Goal: Find specific page/section: Find specific page/section

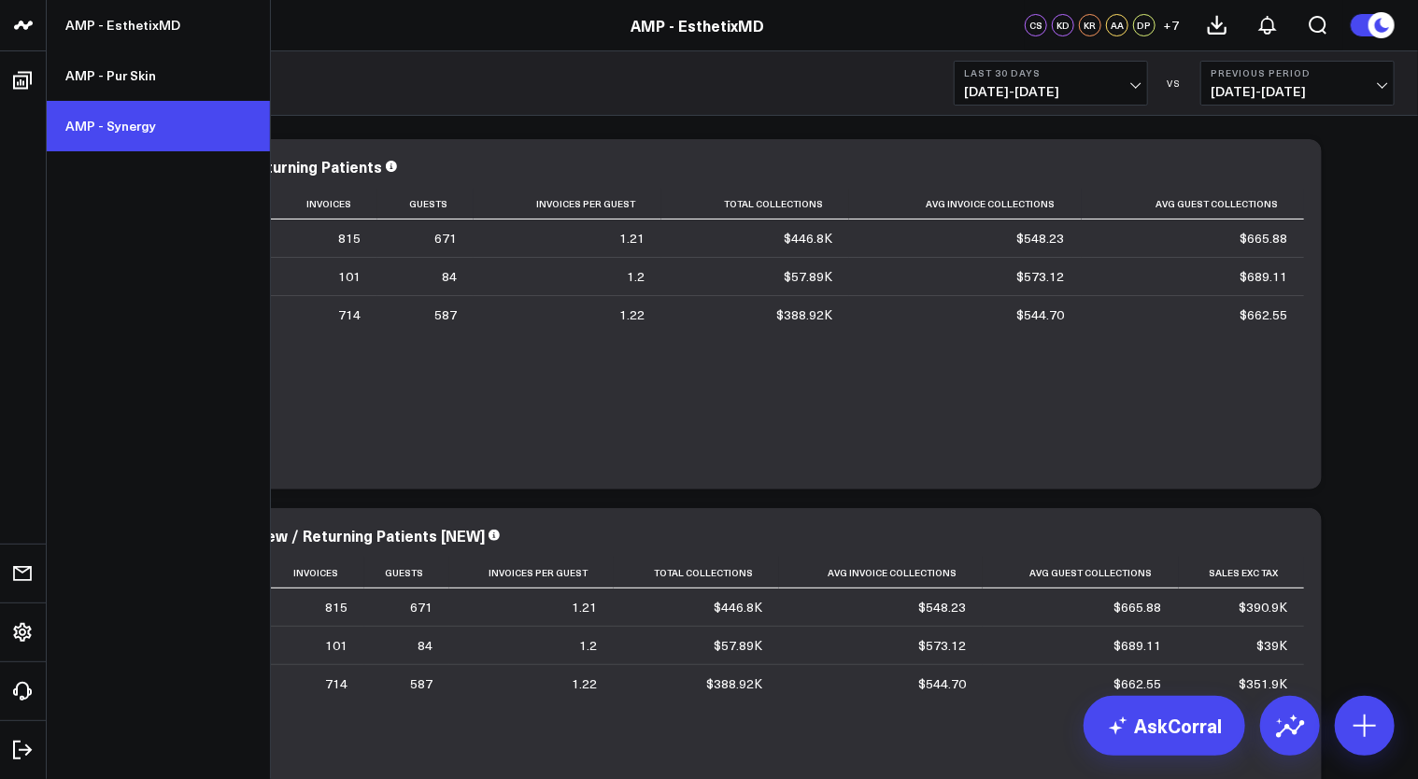
click at [138, 127] on link "AMP - Synergy" at bounding box center [158, 126] width 223 height 50
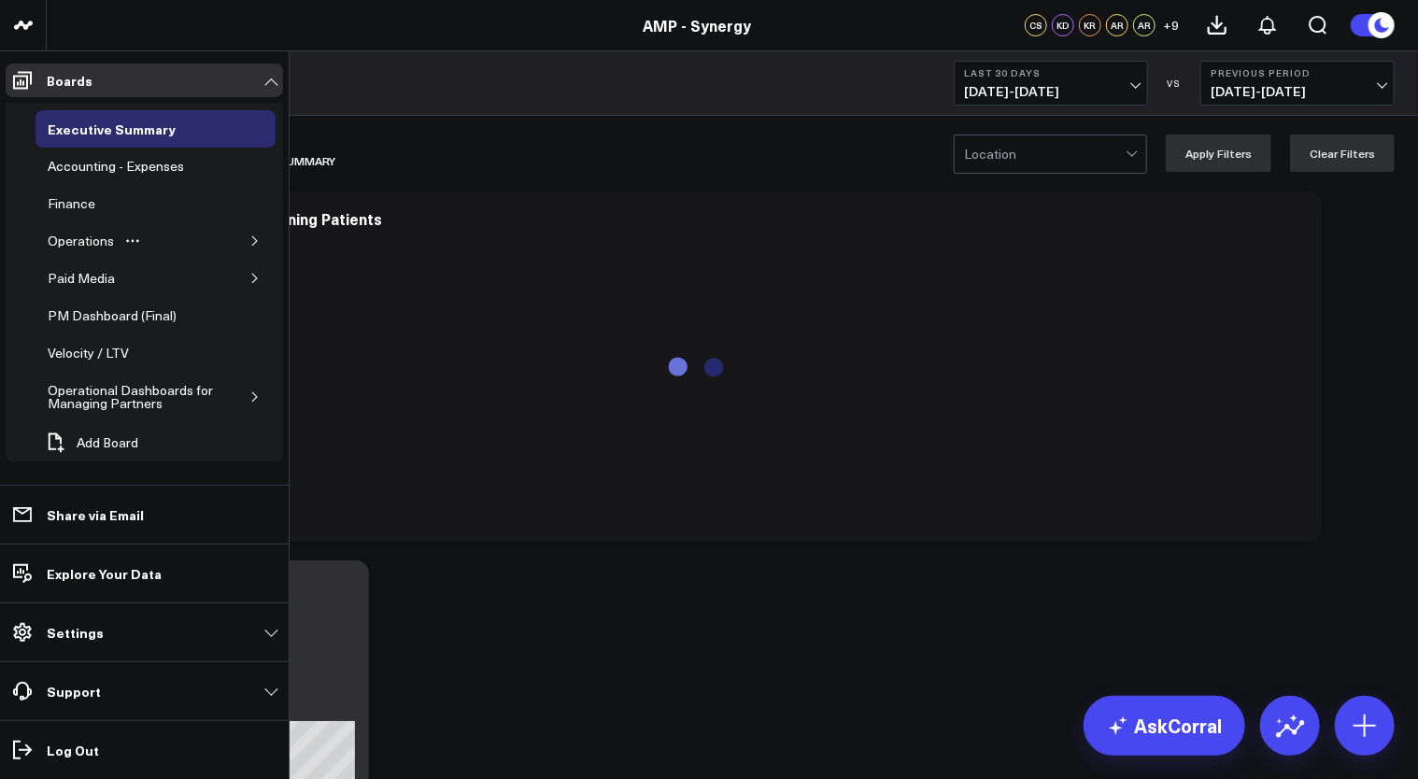
click at [250, 241] on icon "button" at bounding box center [254, 240] width 11 height 11
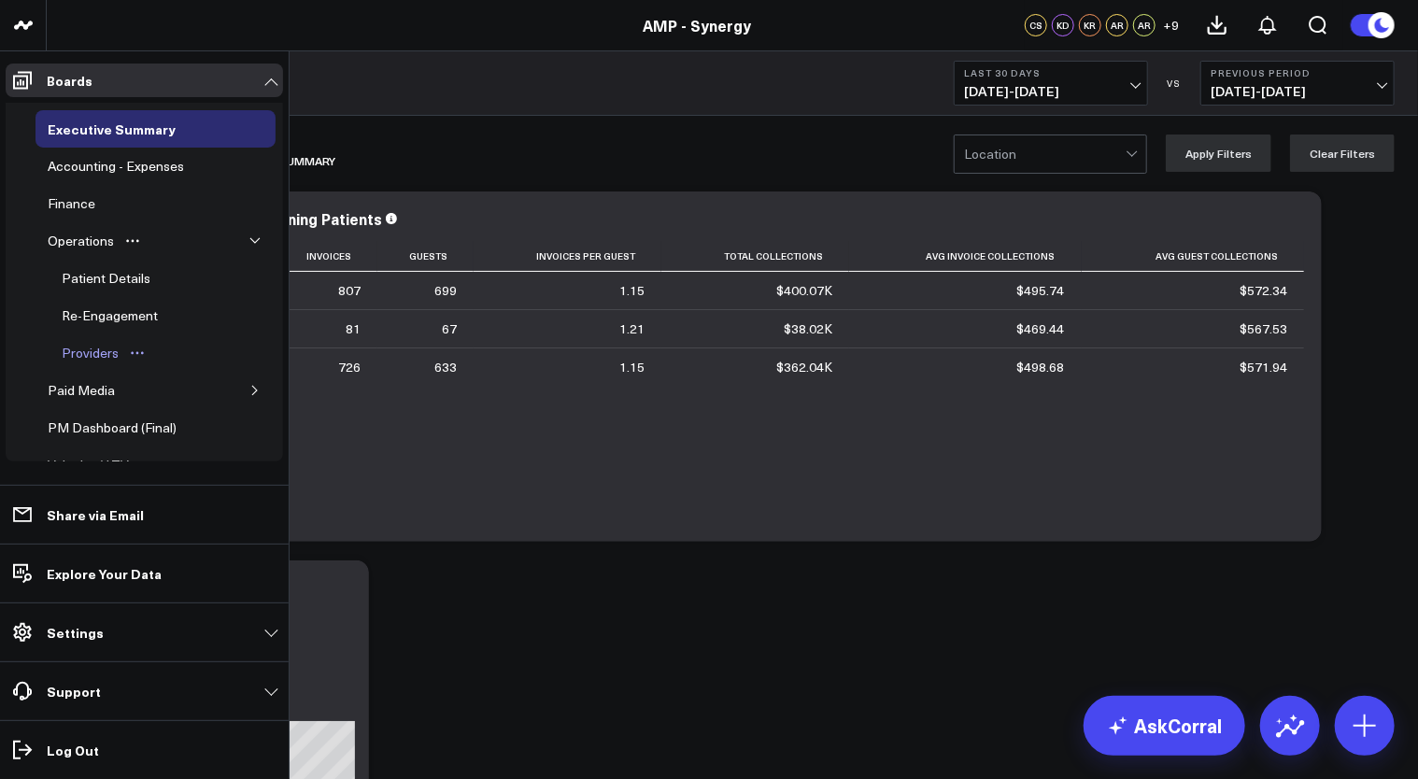
click at [91, 347] on div "Providers" at bounding box center [90, 353] width 66 height 22
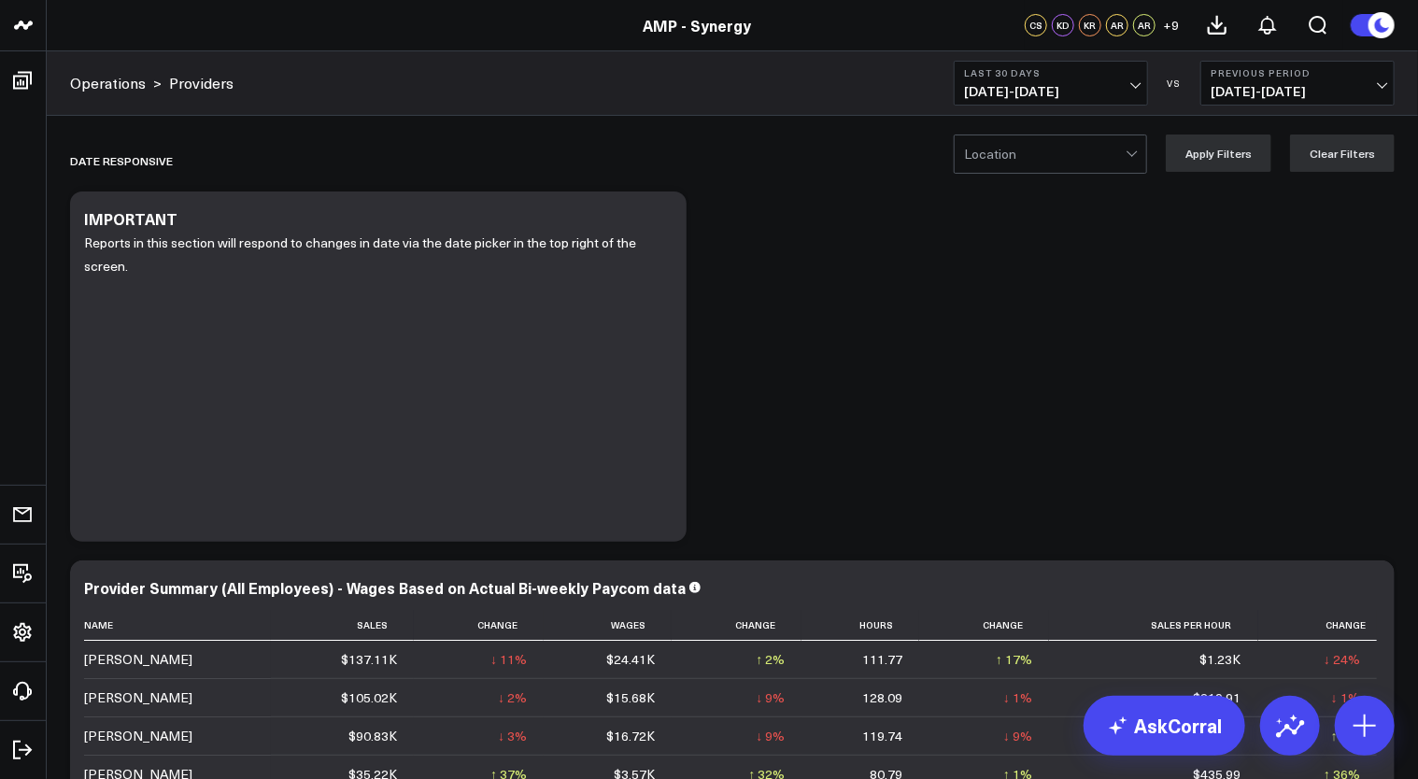
click at [1013, 144] on div at bounding box center [1045, 153] width 162 height 37
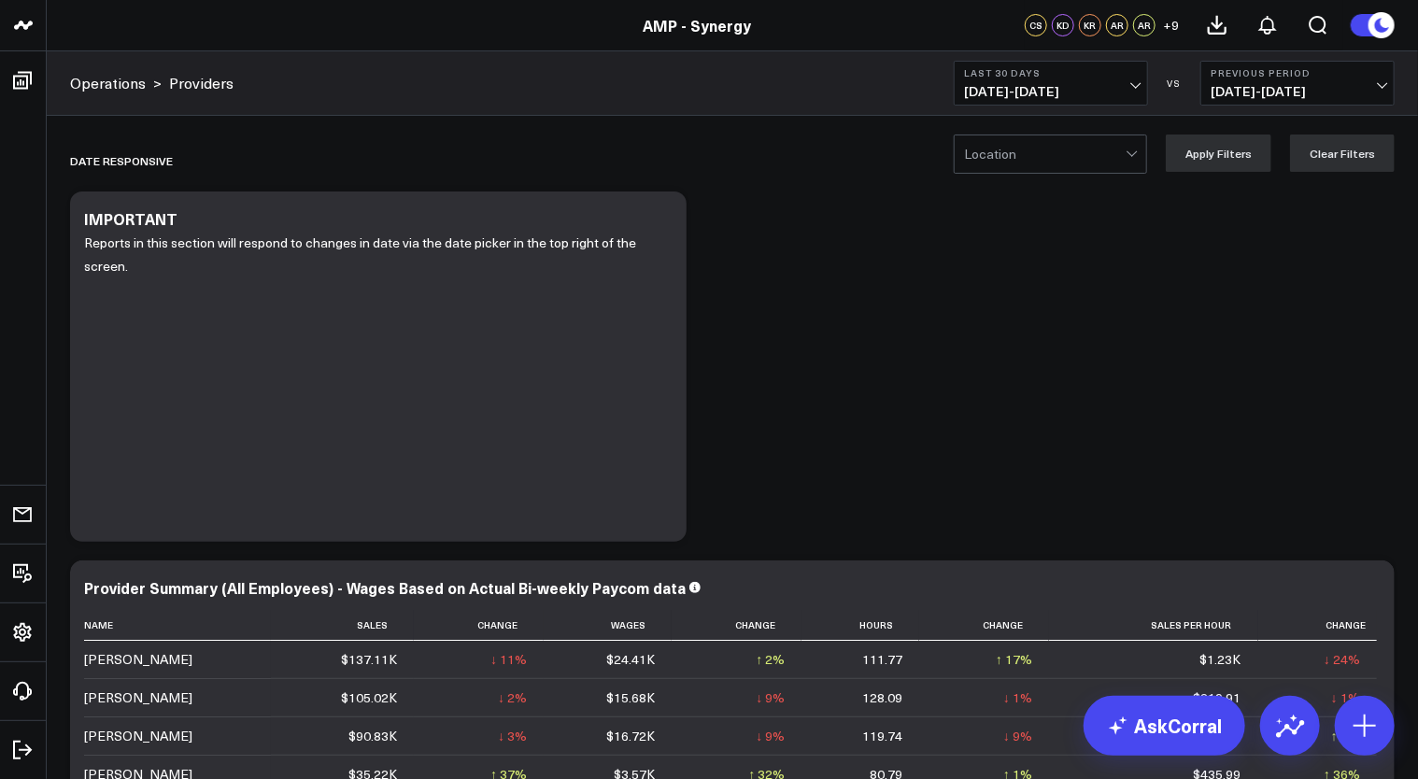
click at [1069, 91] on span "[DATE] - [DATE]" at bounding box center [1051, 91] width 174 height 15
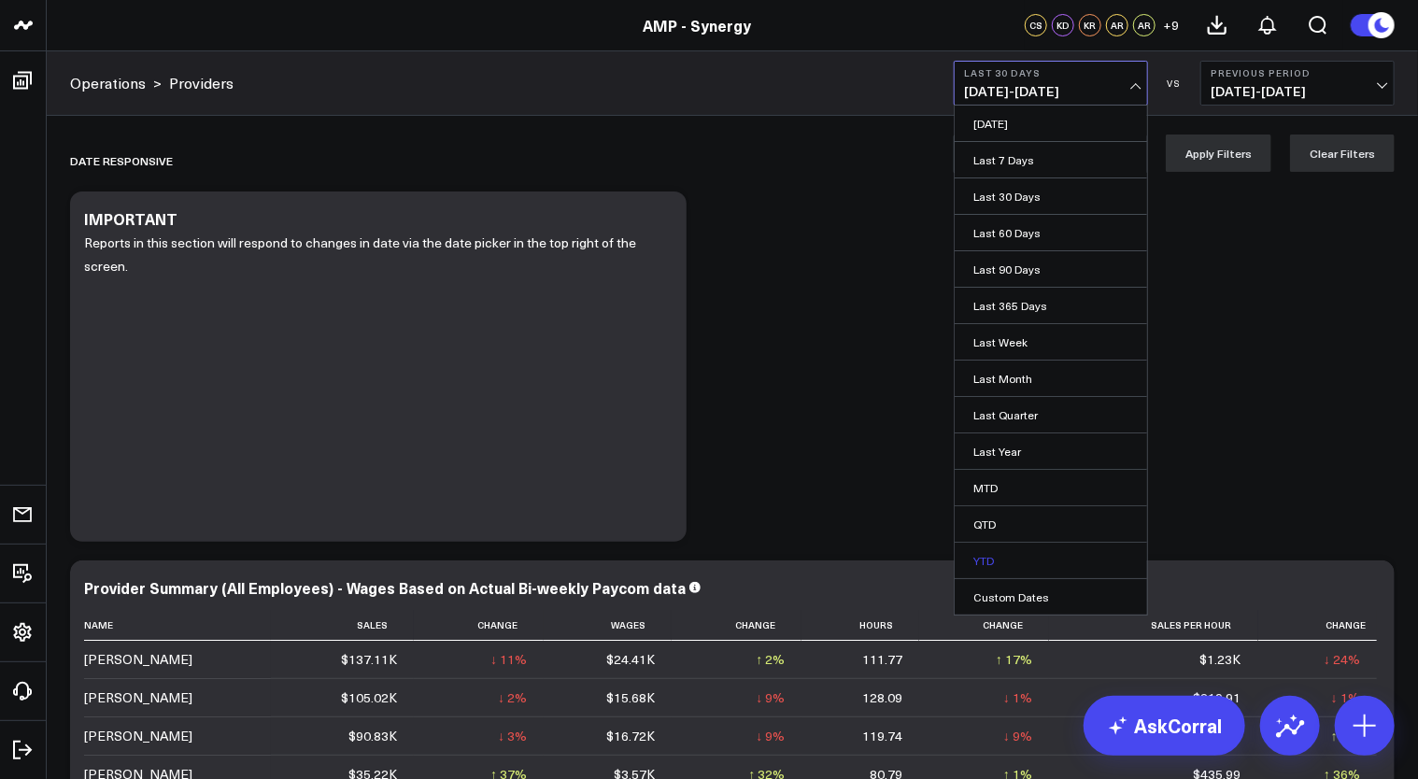
click at [1001, 555] on link "YTD" at bounding box center [1051, 561] width 192 height 36
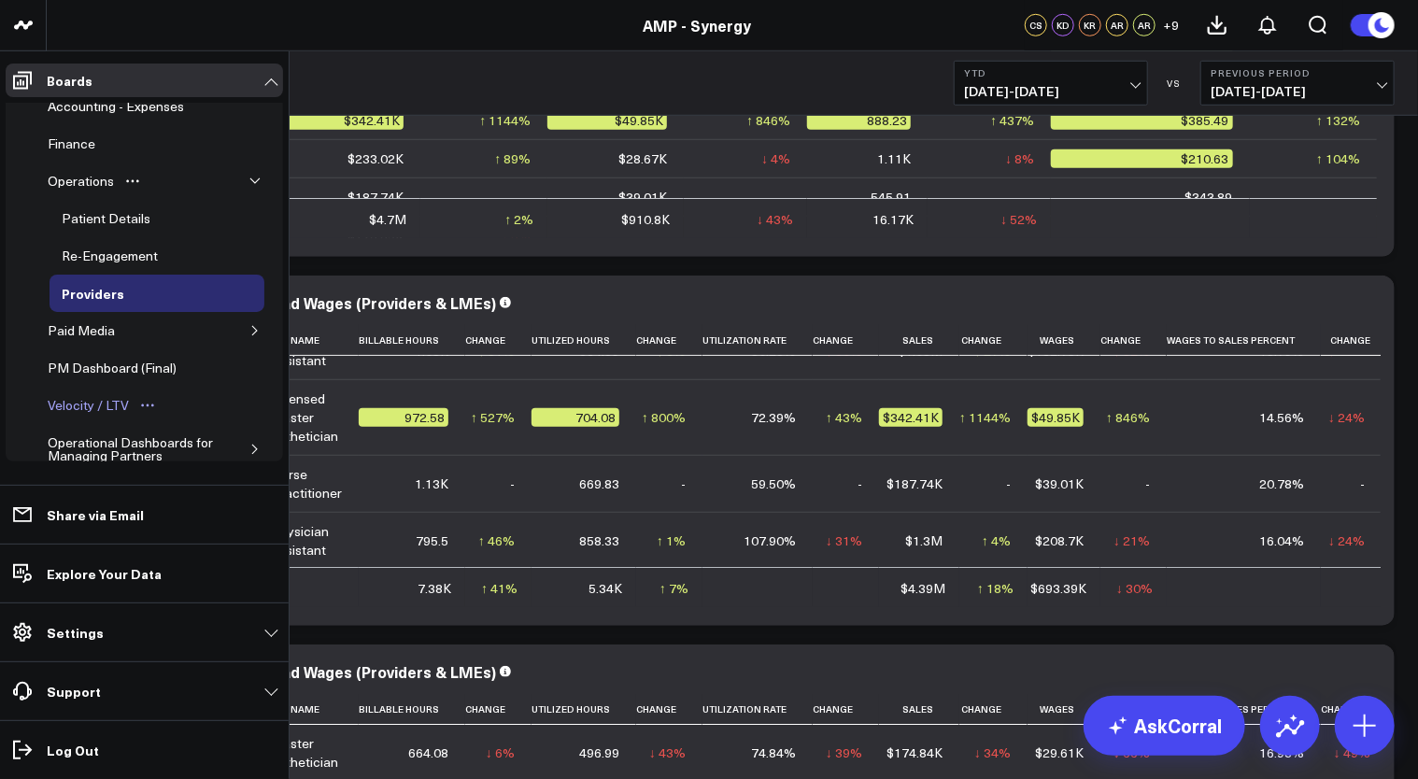
scroll to position [116, 0]
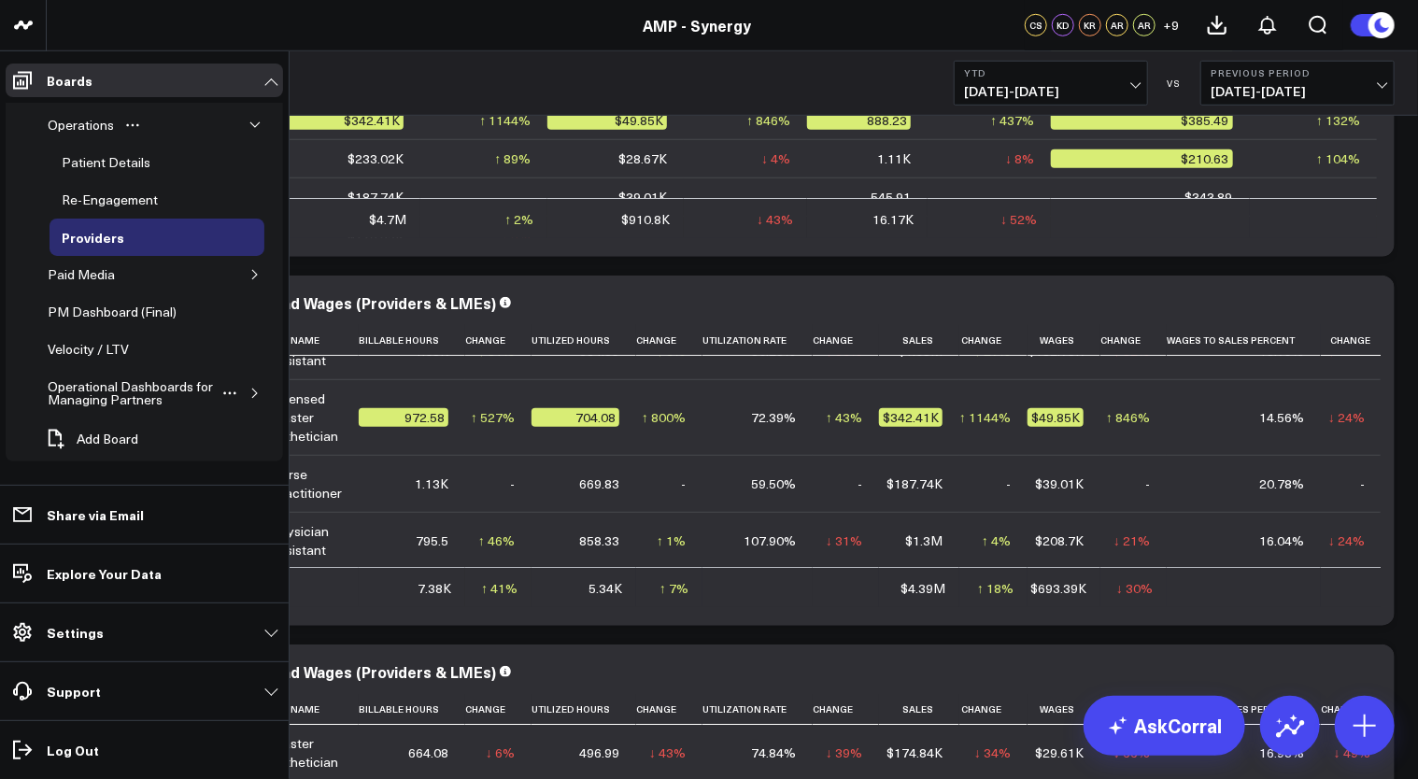
click at [246, 384] on button "button" at bounding box center [255, 393] width 19 height 19
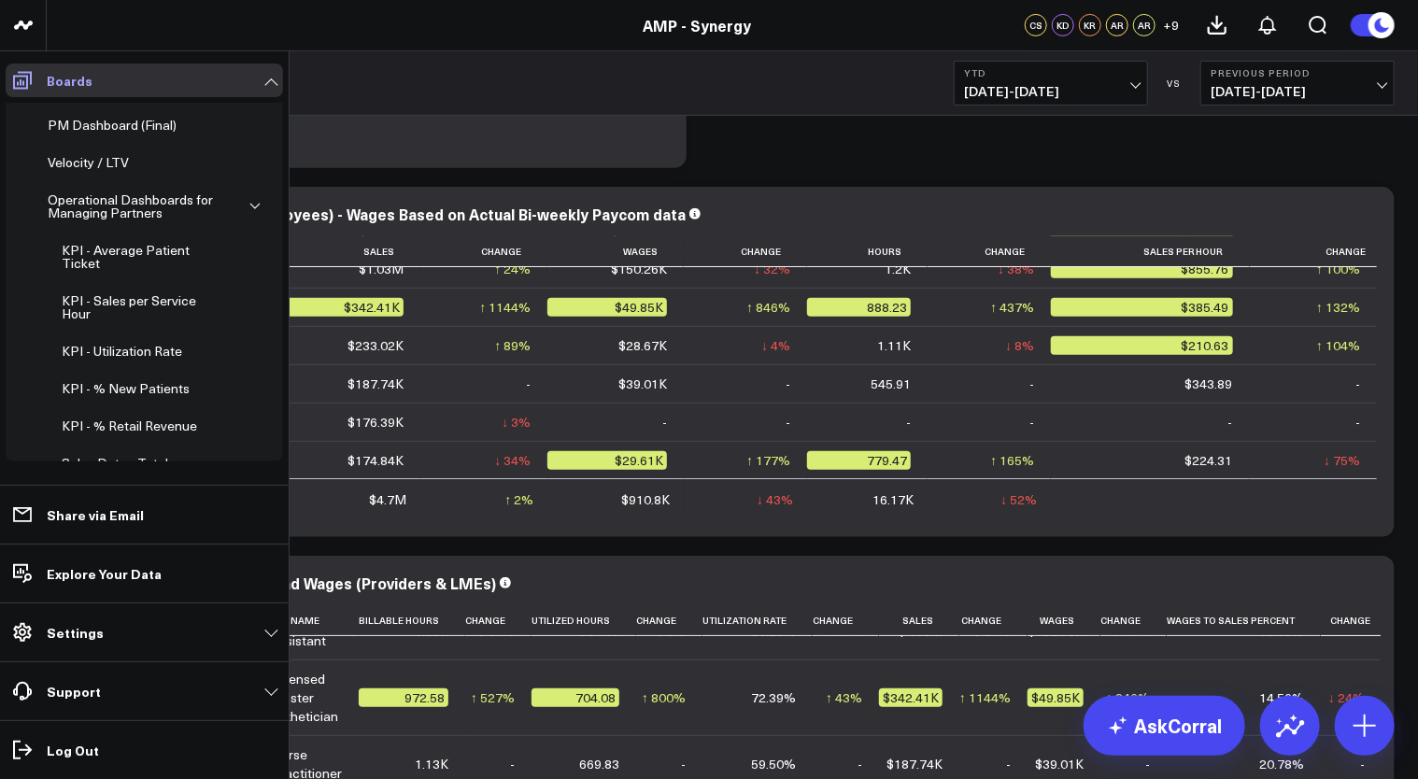
scroll to position [250, 0]
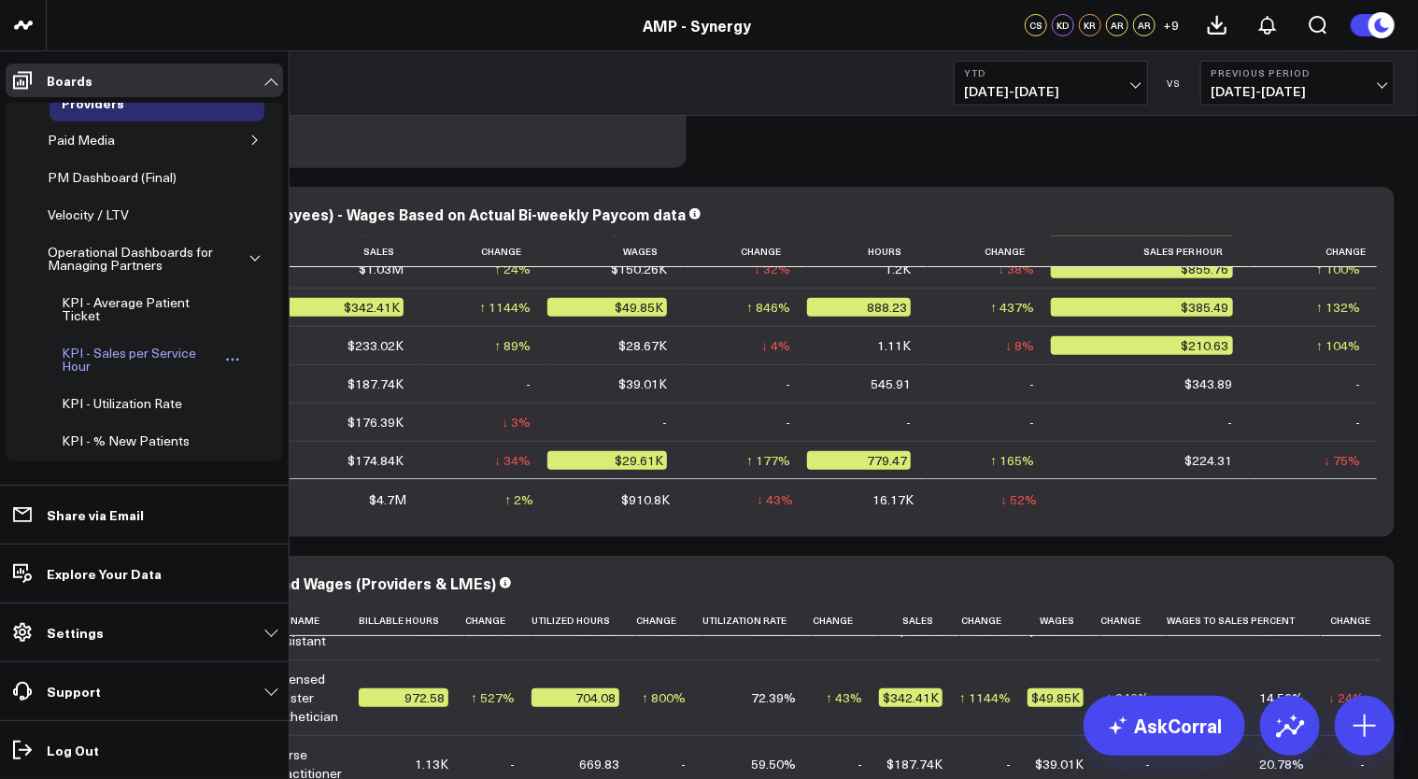
click at [170, 348] on div "KPI - Sales per Service Hour" at bounding box center [138, 360] width 163 height 36
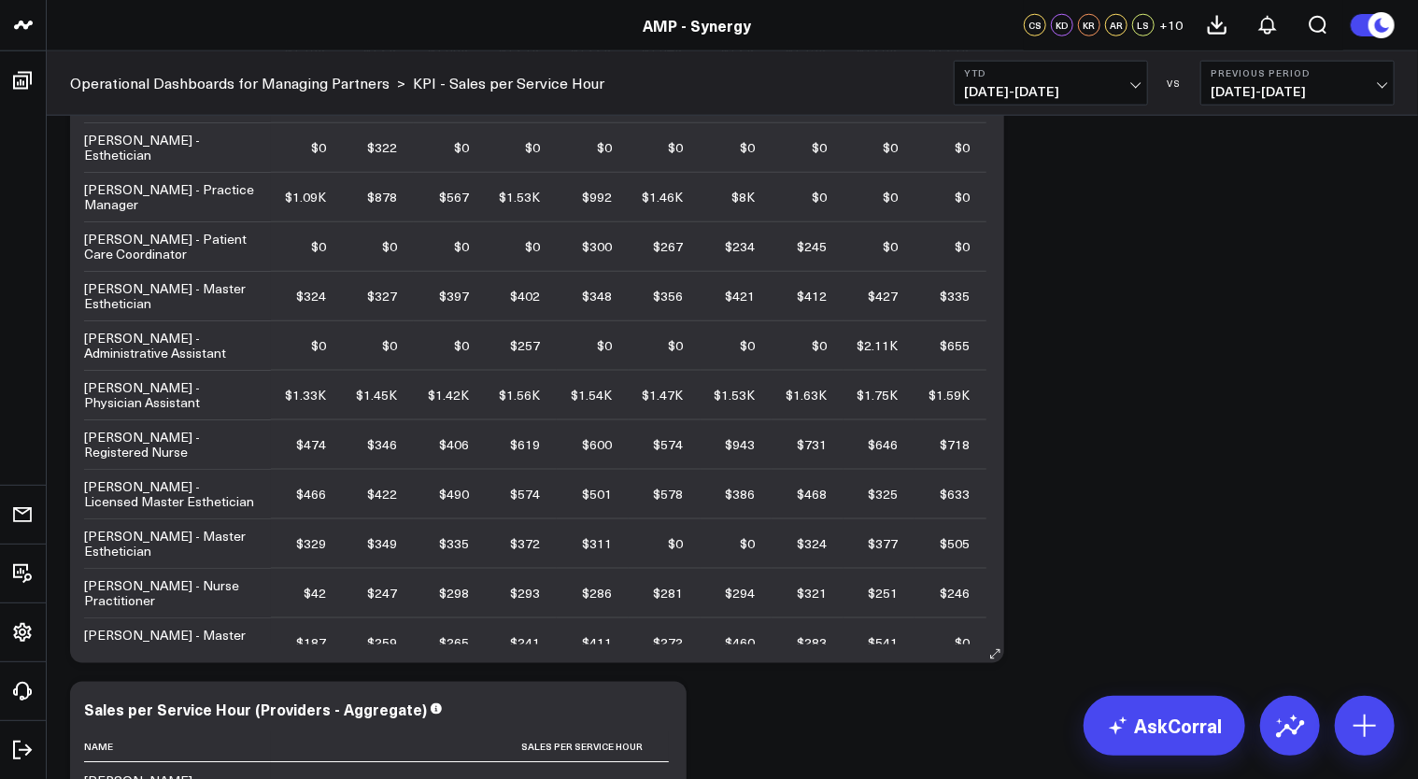
scroll to position [1028, 0]
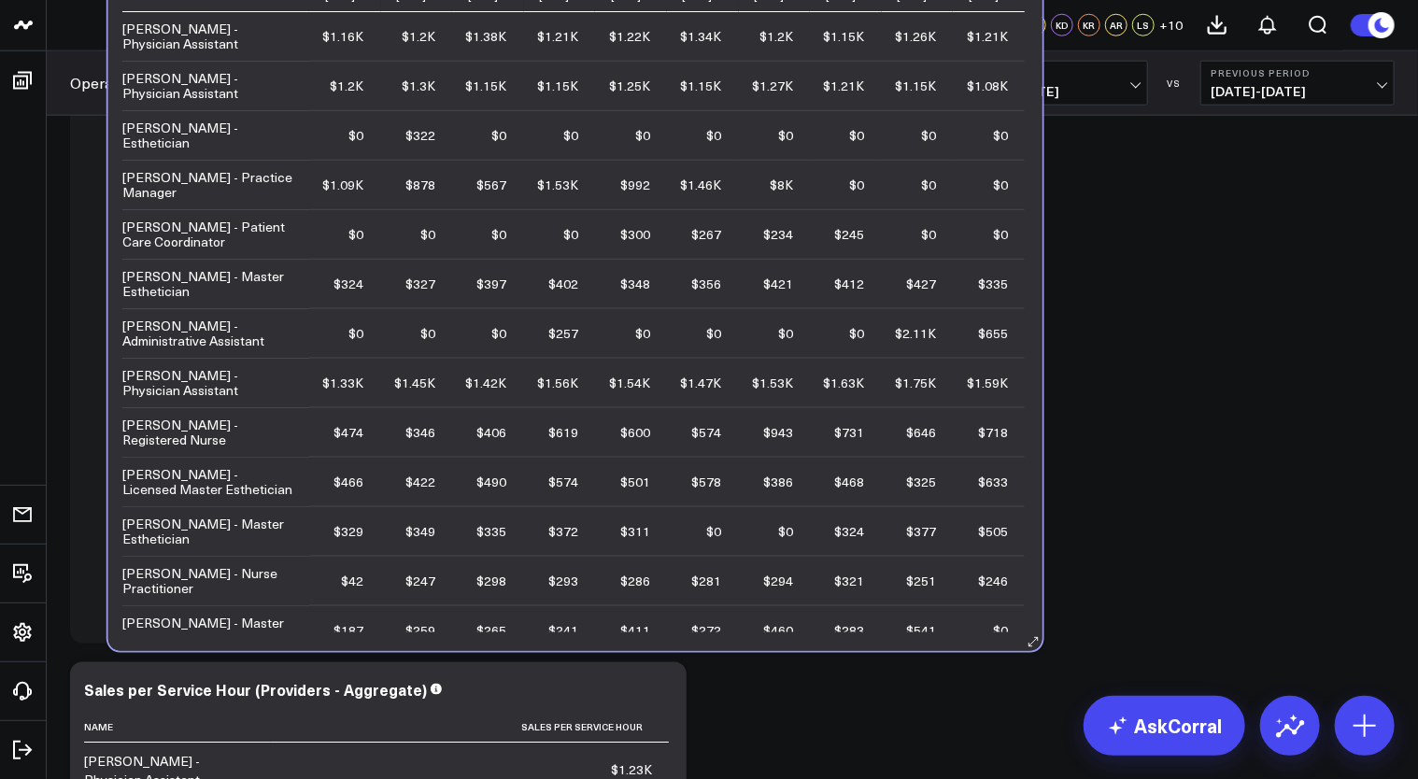
drag, startPoint x: 372, startPoint y: 629, endPoint x: 381, endPoint y: 625, distance: 10.1
click at [381, 625] on div "Sales per Service Hour (Monthly) Name [DATE] [DATE] [DATE] [DATE] [DATE] [DATE]…" at bounding box center [575, 291] width 934 height 719
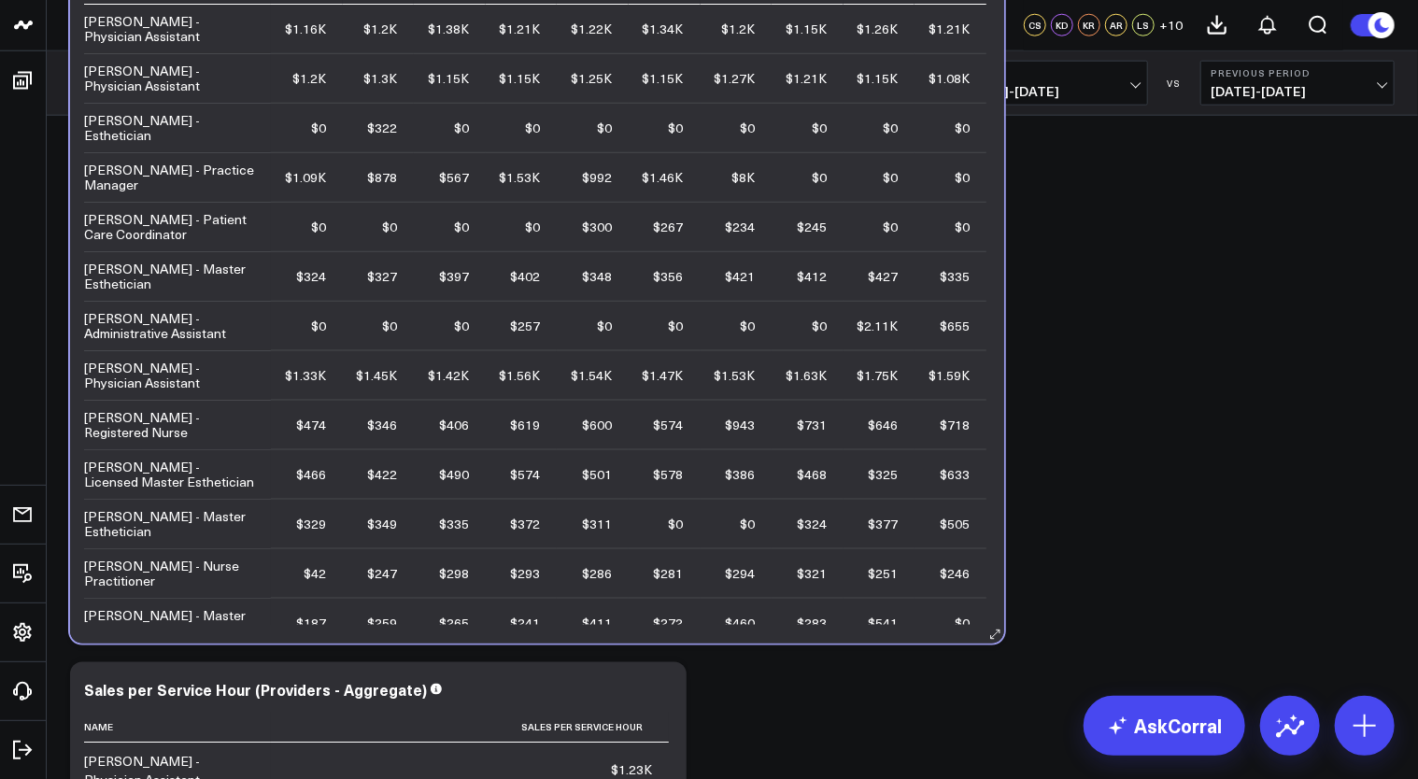
click at [948, 631] on div "Sales per Service Hour (Monthly) Name [DATE] [DATE] [DATE] [DATE] [DATE] [DATE]…" at bounding box center [537, 283] width 934 height 719
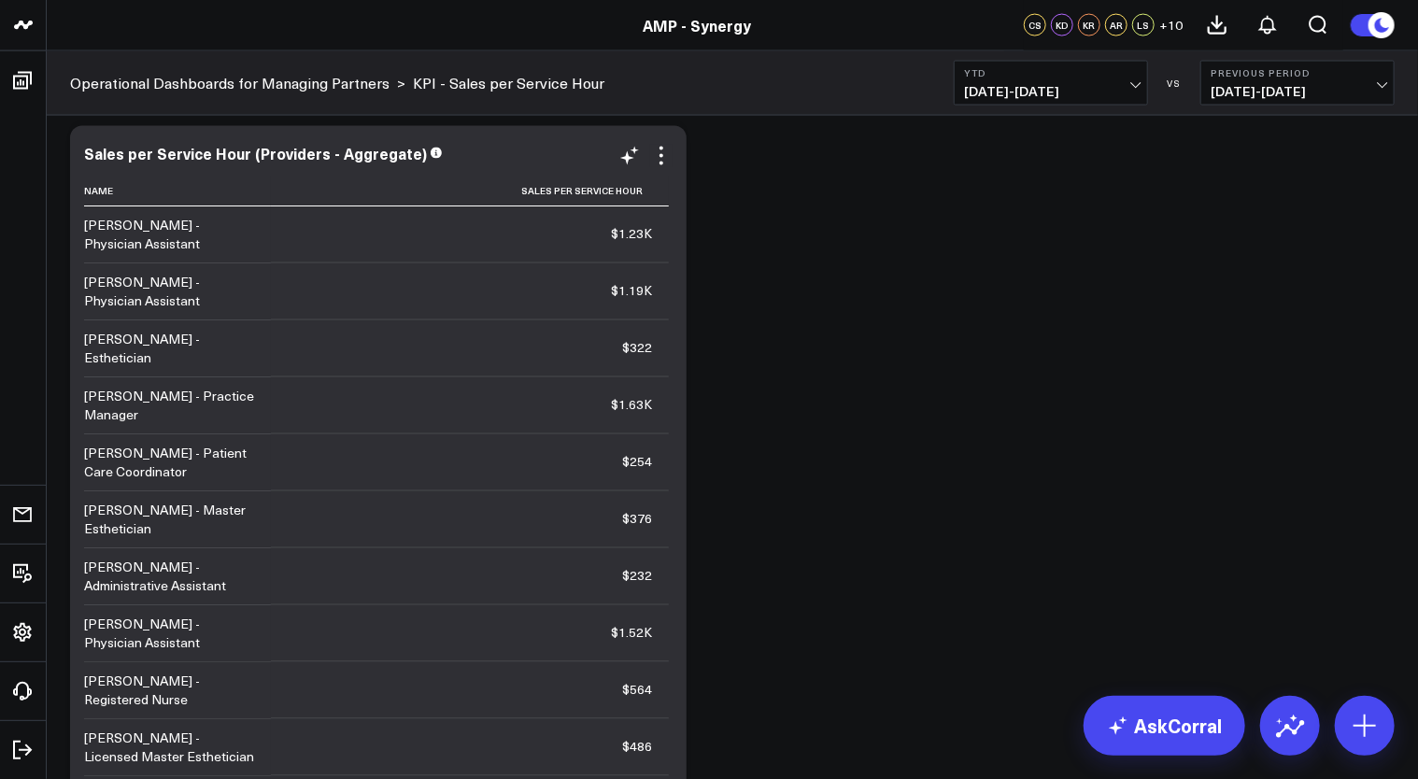
scroll to position [93, 0]
